Goal: Information Seeking & Learning: Learn about a topic

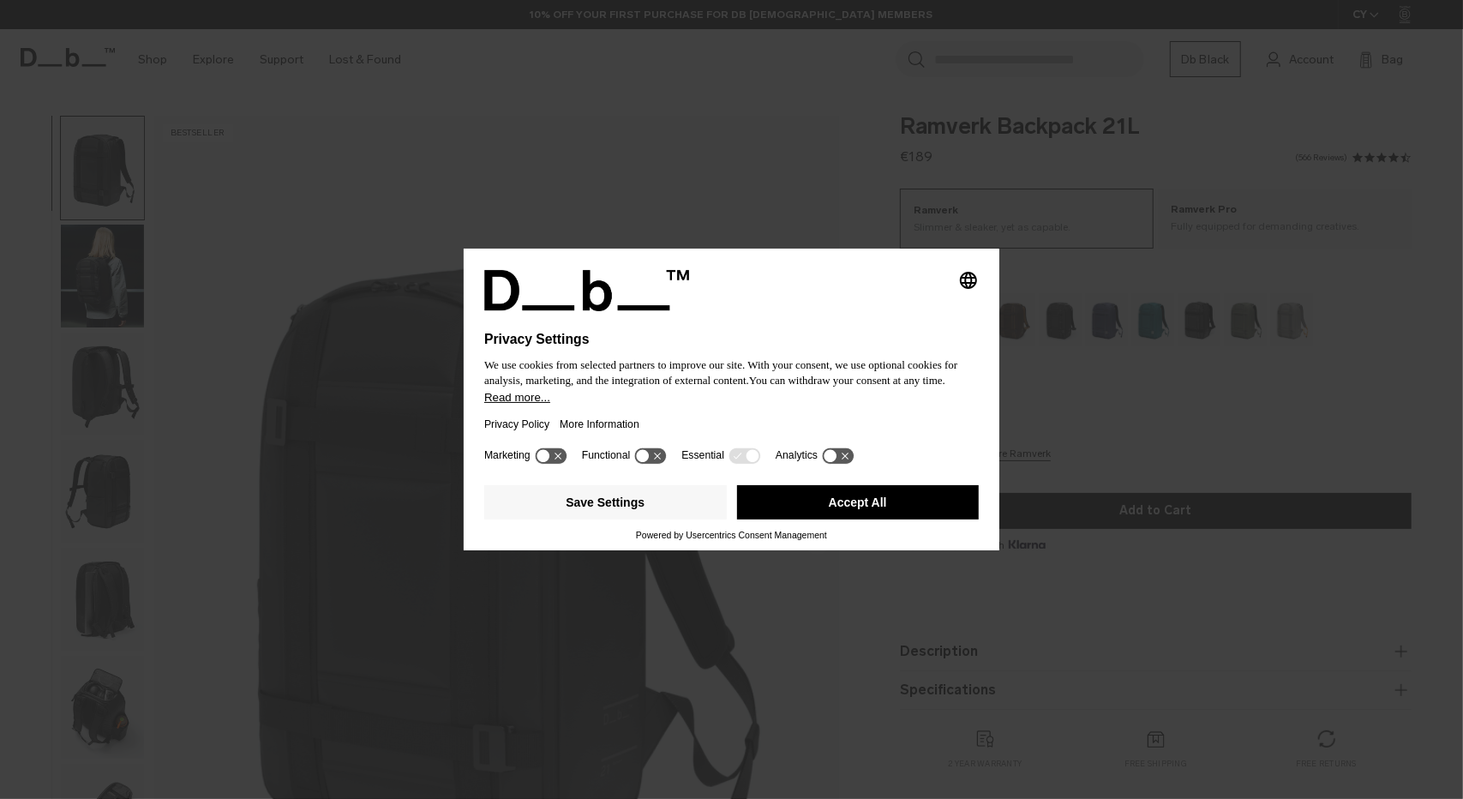
click at [830, 506] on button "Accept All" at bounding box center [858, 502] width 243 height 34
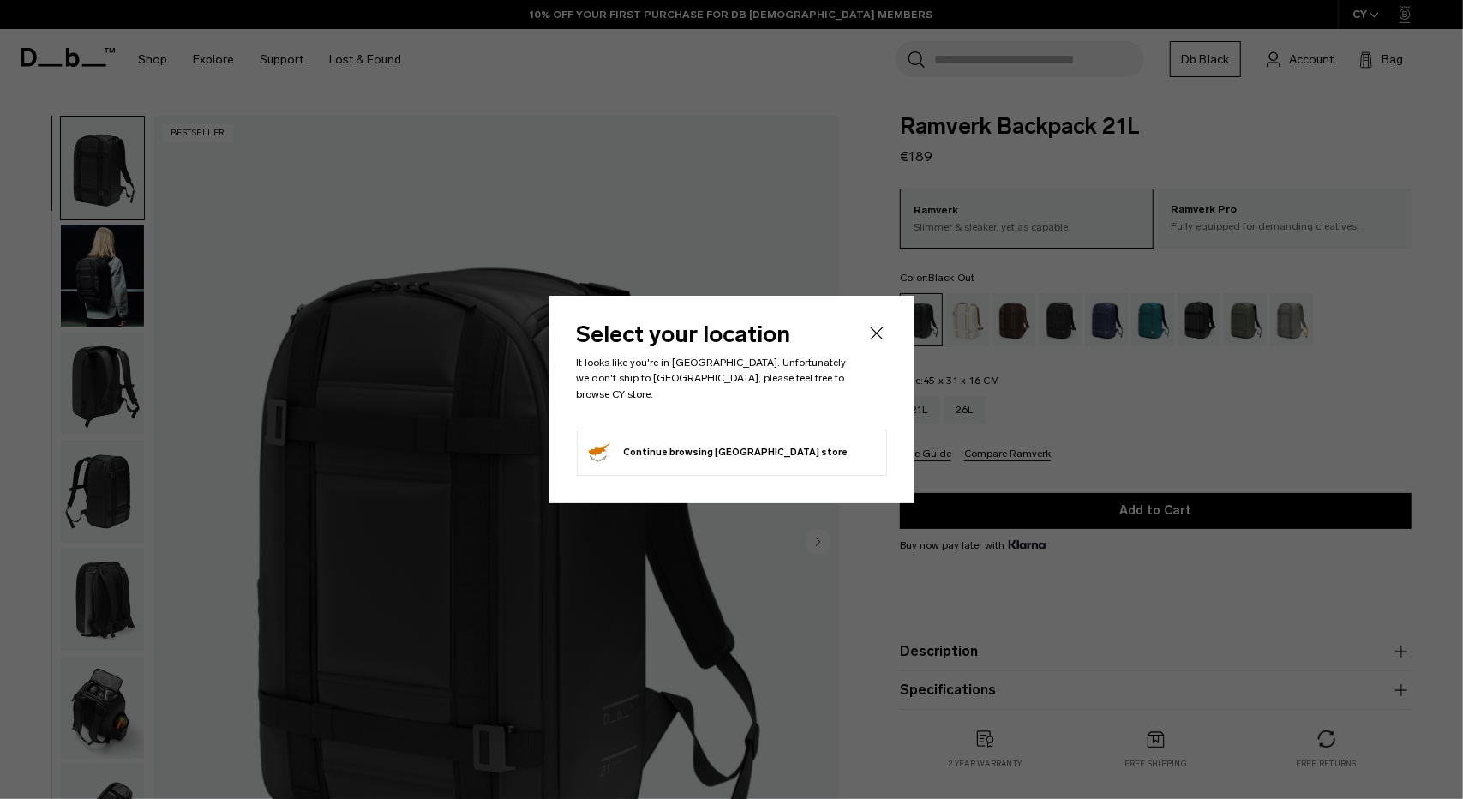
click at [874, 344] on icon "Close" at bounding box center [877, 333] width 21 height 21
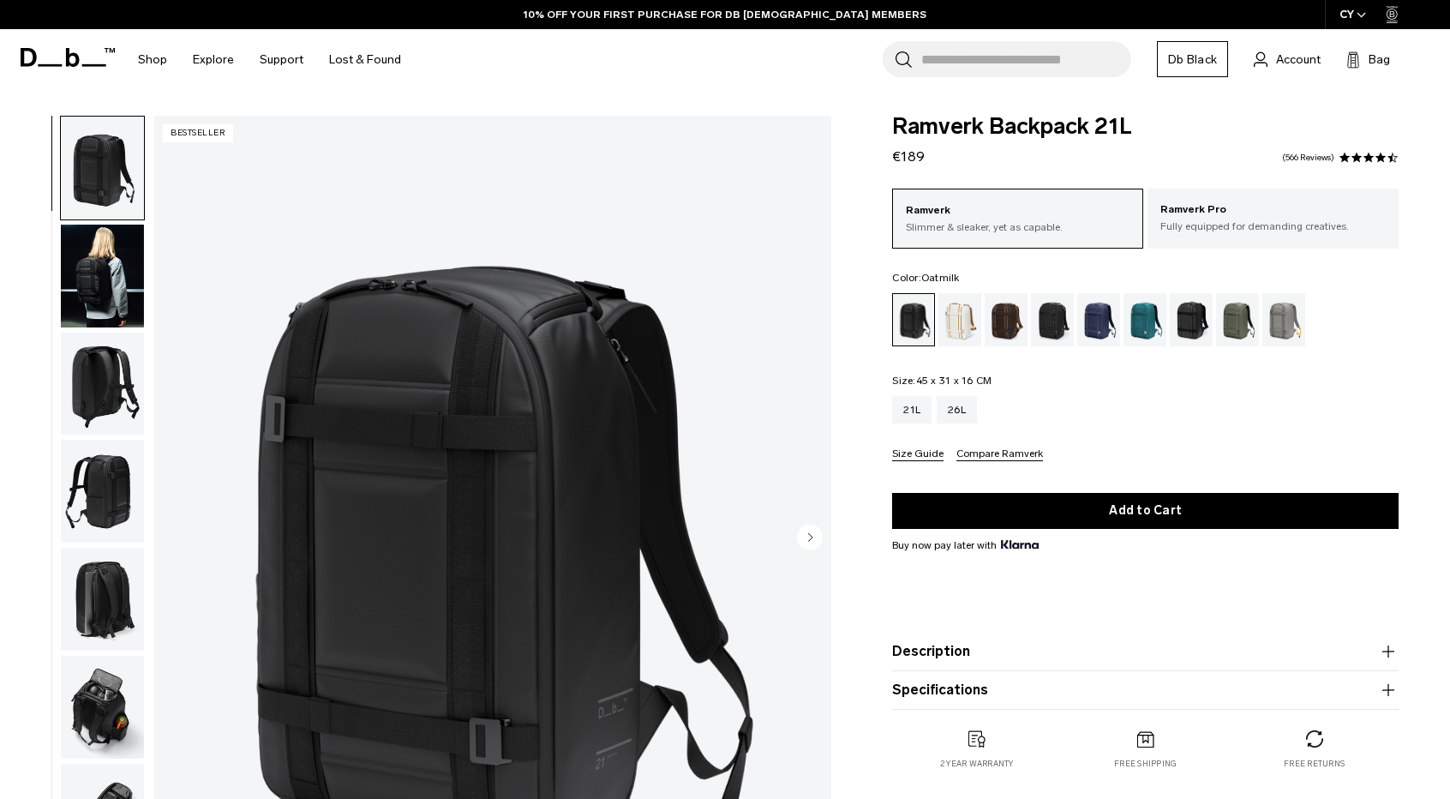
click at [957, 326] on div "Oatmilk" at bounding box center [961, 319] width 44 height 53
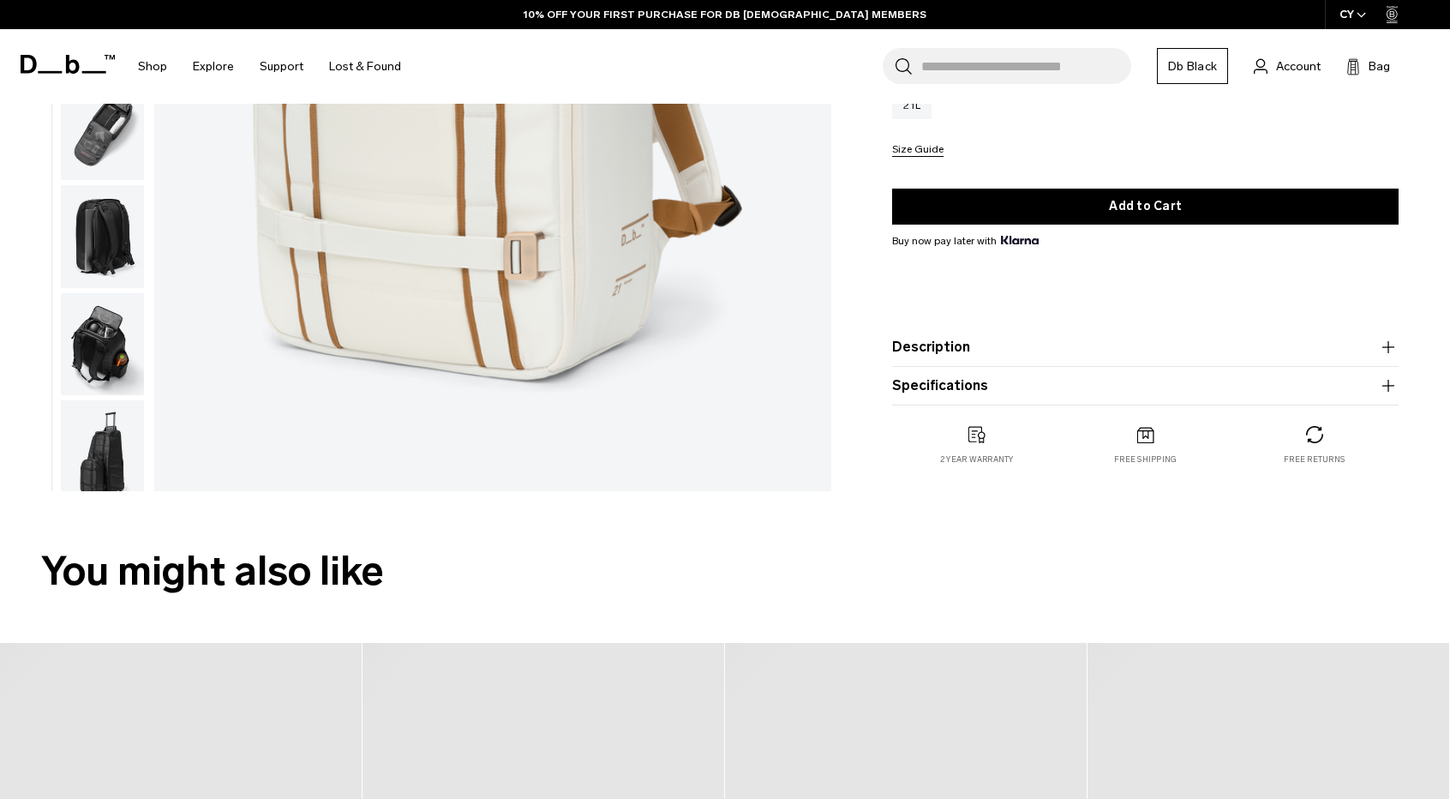
scroll to position [470, 0]
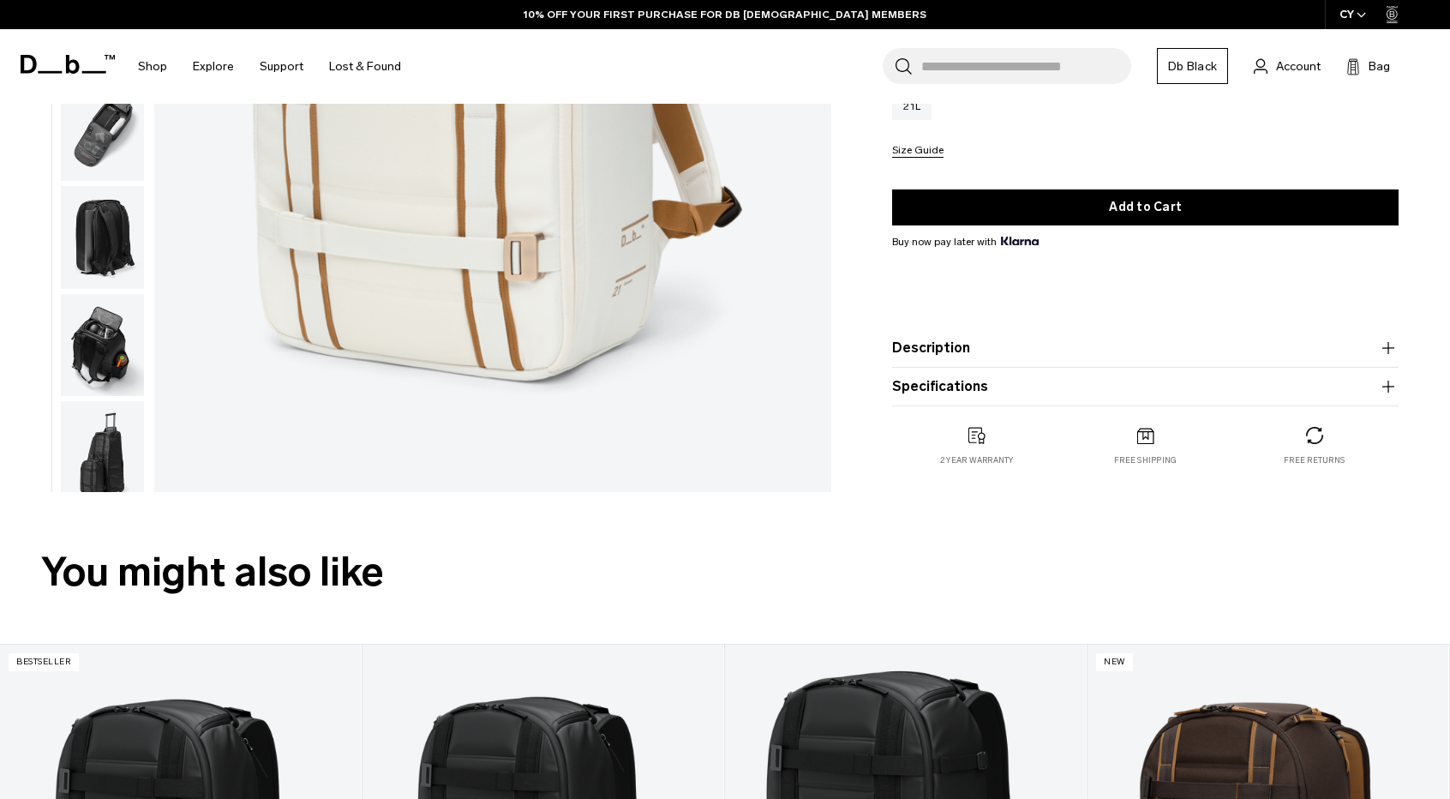
click at [951, 379] on button "Specifications" at bounding box center [1145, 386] width 507 height 21
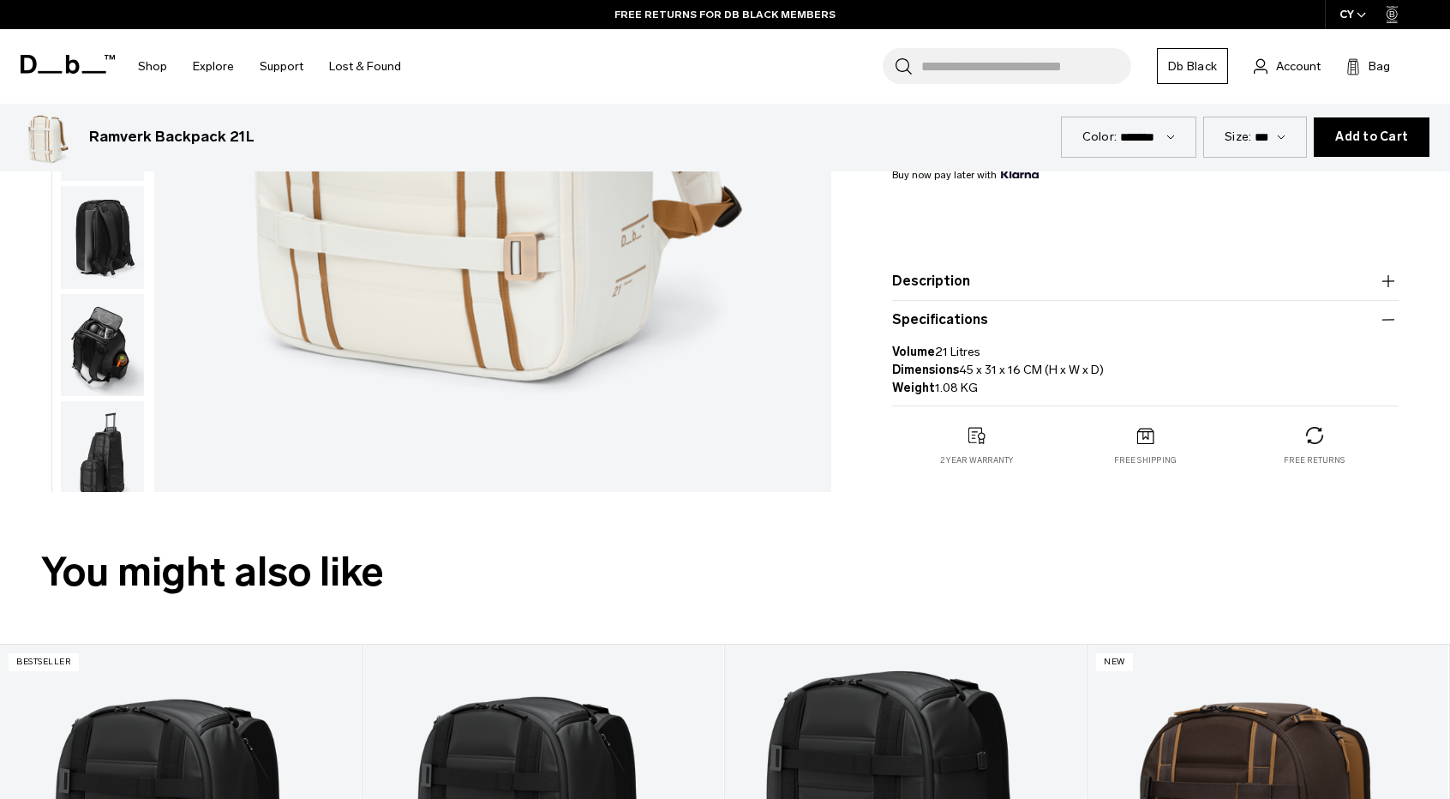
scroll to position [821, 0]
